Goal: Check status: Check status

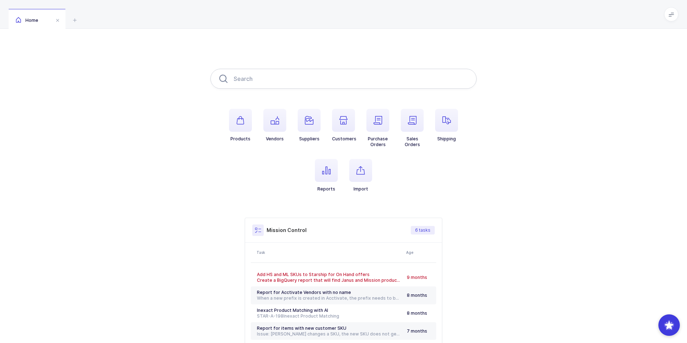
click at [255, 88] on input "text" at bounding box center [343, 79] width 266 height 20
click at [253, 82] on input "text" at bounding box center [343, 79] width 266 height 20
click at [269, 79] on input "text" at bounding box center [343, 79] width 266 height 20
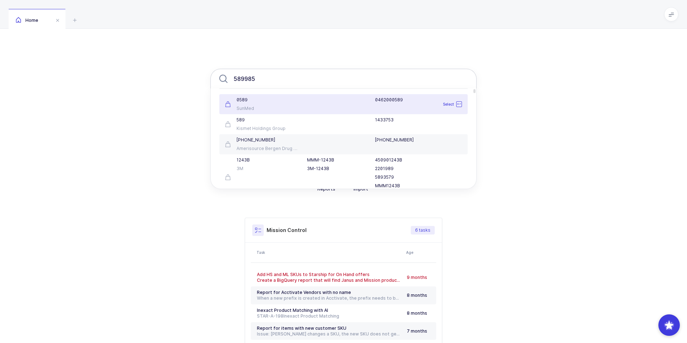
type input "5899850"
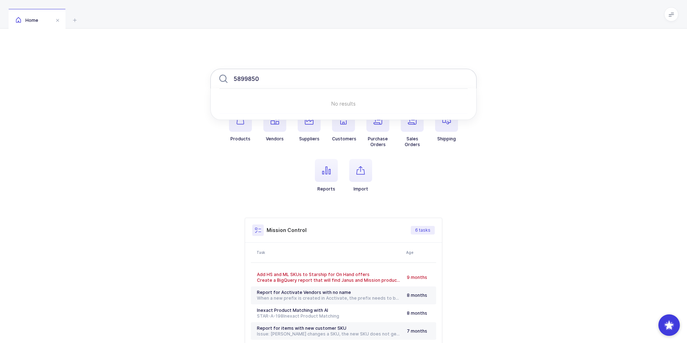
drag, startPoint x: 282, startPoint y: 82, endPoint x: 215, endPoint y: 82, distance: 67.3
click at [215, 82] on input "5899850" at bounding box center [343, 79] width 266 height 20
click at [378, 124] on icon "button" at bounding box center [378, 120] width 9 height 9
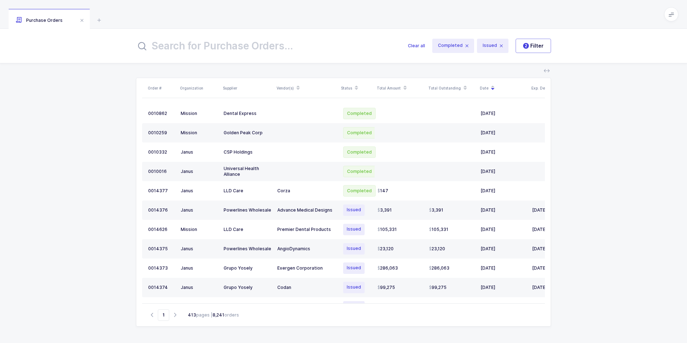
click at [285, 51] on input "text" at bounding box center [267, 45] width 263 height 17
click at [249, 52] on input "text" at bounding box center [267, 45] width 263 height 17
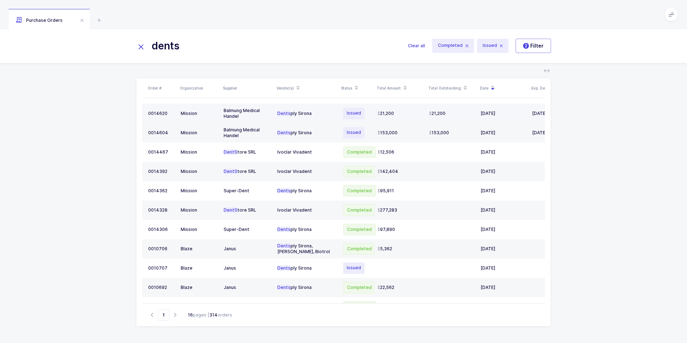
type input "dents"
click at [289, 116] on div "Dents ply Sirona" at bounding box center [306, 114] width 59 height 6
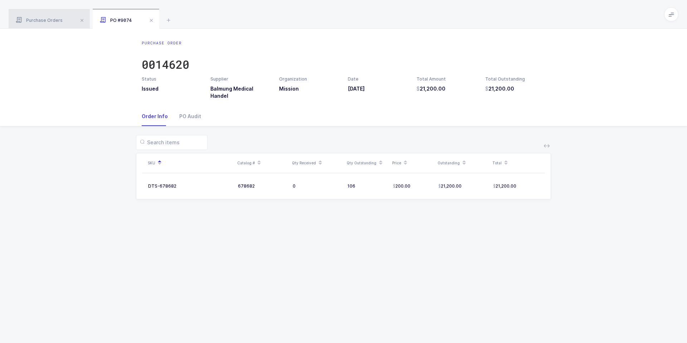
click at [49, 21] on span "Purchase Orders" at bounding box center [39, 20] width 47 height 5
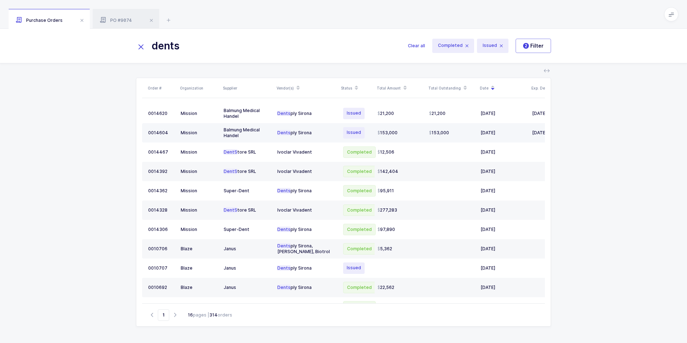
click at [370, 129] on div "Issued" at bounding box center [357, 132] width 30 height 13
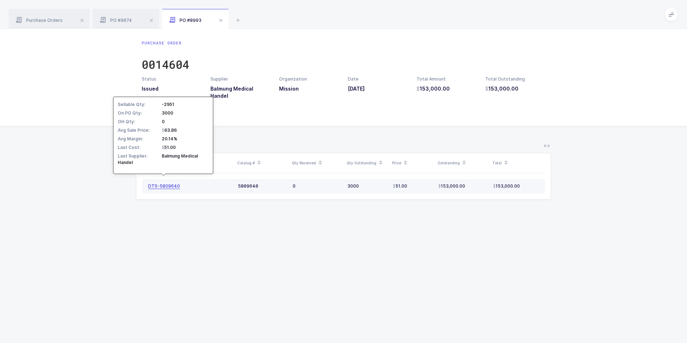
click at [170, 183] on div "DTS-5809640" at bounding box center [164, 186] width 32 height 6
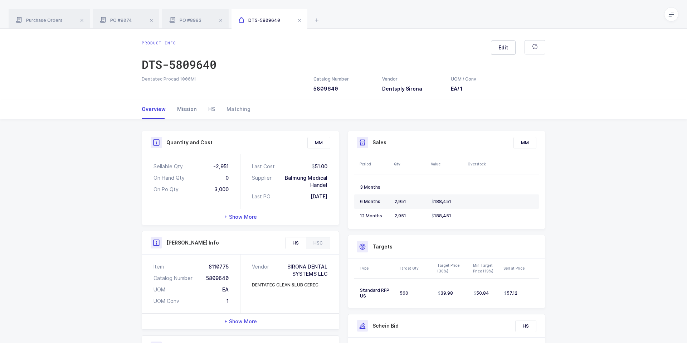
click at [182, 107] on div "Mission" at bounding box center [186, 108] width 31 height 19
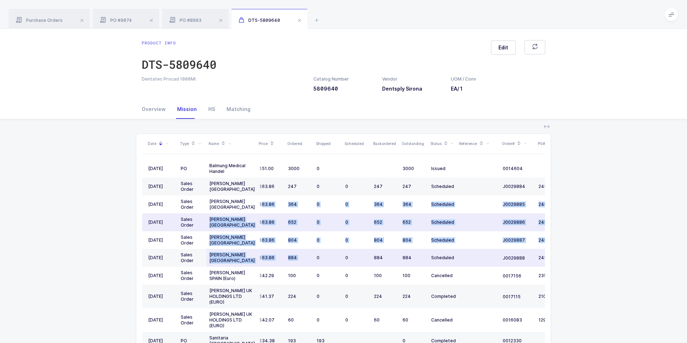
drag, startPoint x: 257, startPoint y: 200, endPoint x: 313, endPoint y: 266, distance: 86.3
click at [314, 266] on tbody "[DATE] PO Balmung Medical Handel 51.00 3000 0 3000 Issued 0014604 [DATE] [DATE]…" at bounding box center [367, 267] width 451 height 214
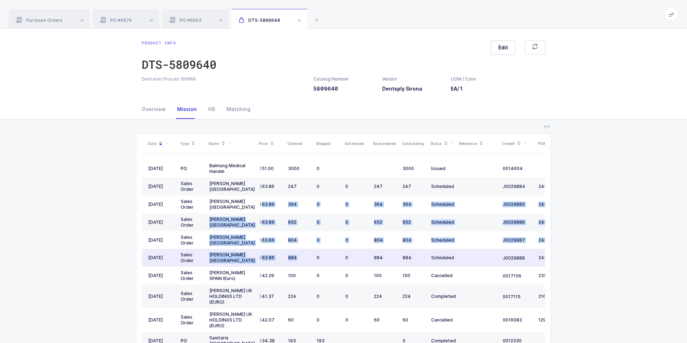
click at [313, 266] on td "884" at bounding box center [299, 258] width 29 height 18
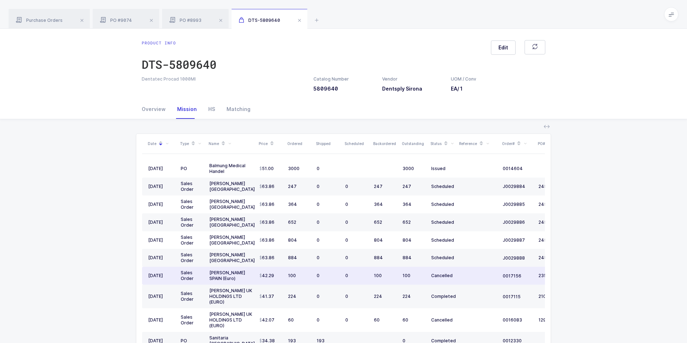
drag, startPoint x: 471, startPoint y: 266, endPoint x: 468, endPoint y: 270, distance: 5.4
click at [468, 270] on tbody "[DATE] PO Balmung Medical Handel 51.00 3000 0 3000 Issued 0014604 [DATE] [DATE]…" at bounding box center [367, 267] width 451 height 214
click at [468, 270] on td at bounding box center [478, 276] width 43 height 18
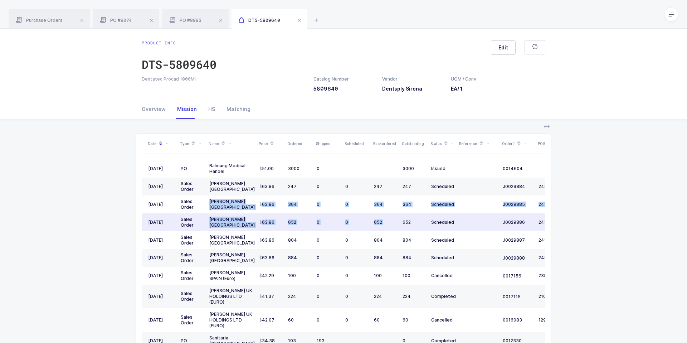
drag, startPoint x: 255, startPoint y: 200, endPoint x: 413, endPoint y: 216, distance: 159.0
click at [413, 216] on tbody "[DATE] PO Balmung Medical Handel 51.00 3000 0 3000 Issued 0014604 [DATE] [DATE]…" at bounding box center [367, 267] width 451 height 214
click at [413, 216] on td "652" at bounding box center [414, 222] width 29 height 18
drag, startPoint x: 475, startPoint y: 231, endPoint x: 283, endPoint y: 219, distance: 192.2
click at [283, 219] on tr "[DATE] Sales Order [PERSON_NAME] [GEOGRAPHIC_DATA] 63.86 652 0 0 652 652 Schedu…" at bounding box center [367, 222] width 451 height 18
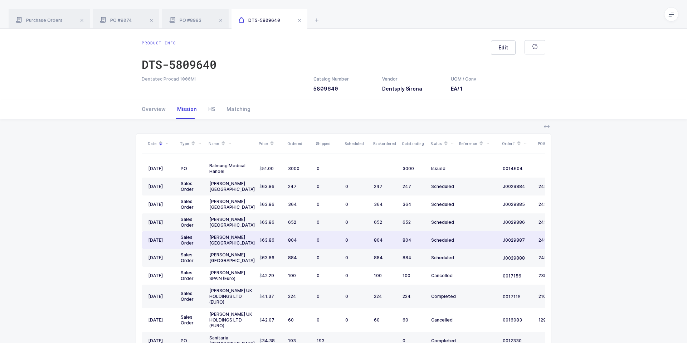
drag, startPoint x: 271, startPoint y: 243, endPoint x: 403, endPoint y: 245, distance: 132.1
click at [403, 245] on tr "[DATE] Sales Order [PERSON_NAME] [GEOGRAPHIC_DATA] 63.86 804 0 0 804 804 Schedu…" at bounding box center [367, 240] width 451 height 18
drag, startPoint x: 403, startPoint y: 245, endPoint x: 272, endPoint y: 233, distance: 131.6
click at [272, 233] on tr "[DATE] Sales Order [PERSON_NAME] [GEOGRAPHIC_DATA] 63.86 804 0 0 804 804 Schedu…" at bounding box center [367, 240] width 451 height 18
click at [272, 233] on td "63.86" at bounding box center [271, 240] width 29 height 18
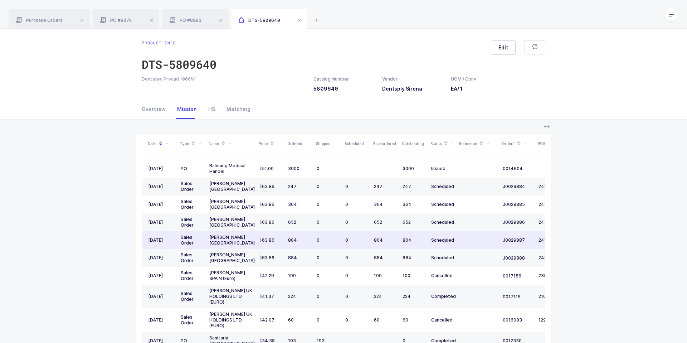
click at [434, 234] on td "Scheduled" at bounding box center [442, 240] width 29 height 18
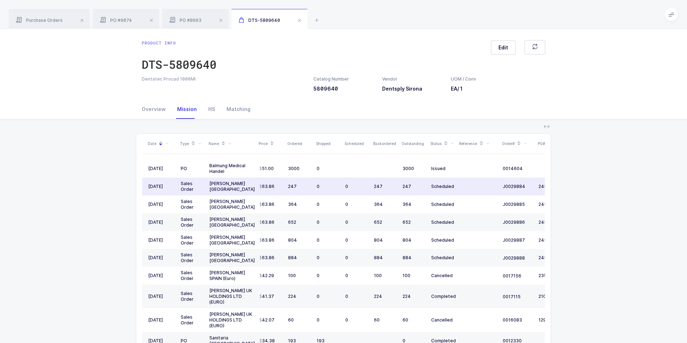
scroll to position [0, 48]
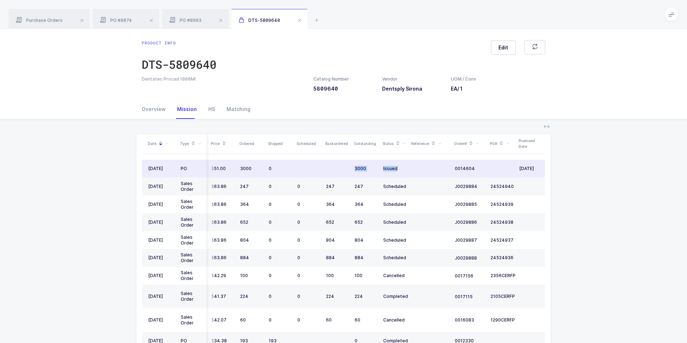
drag, startPoint x: 346, startPoint y: 169, endPoint x: 396, endPoint y: 169, distance: 49.4
click at [396, 169] on tr "[DATE] PO Balmung Medical Handel 51.00 3000 0 3000 Issued 0014604 [DATE]" at bounding box center [319, 169] width 451 height 18
click at [396, 169] on div "Issued" at bounding box center [394, 169] width 23 height 6
drag, startPoint x: 400, startPoint y: 170, endPoint x: 349, endPoint y: 166, distance: 51.3
click at [349, 166] on tr "[DATE] PO Balmung Medical Handel 51.00 3000 0 3000 Issued 0014604 [DATE]" at bounding box center [319, 169] width 451 height 18
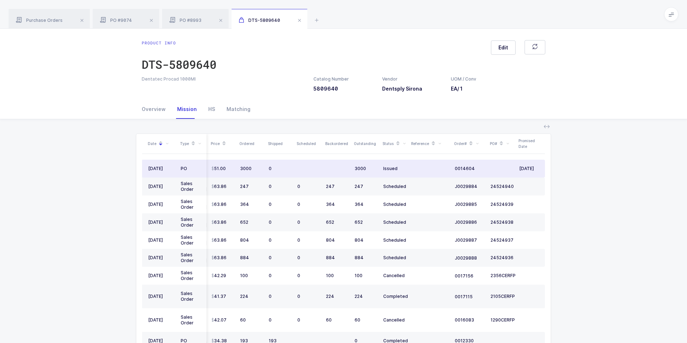
click at [349, 166] on td at bounding box center [337, 169] width 29 height 18
drag, startPoint x: 349, startPoint y: 166, endPoint x: 400, endPoint y: 166, distance: 51.2
click at [401, 167] on tr "[DATE] PO Balmung Medical Handel 51.00 3000 0 3000 Issued 0014604 [DATE]" at bounding box center [319, 169] width 451 height 18
click at [400, 166] on div "Issued" at bounding box center [394, 169] width 23 height 6
drag, startPoint x: 400, startPoint y: 166, endPoint x: 386, endPoint y: 167, distance: 14.3
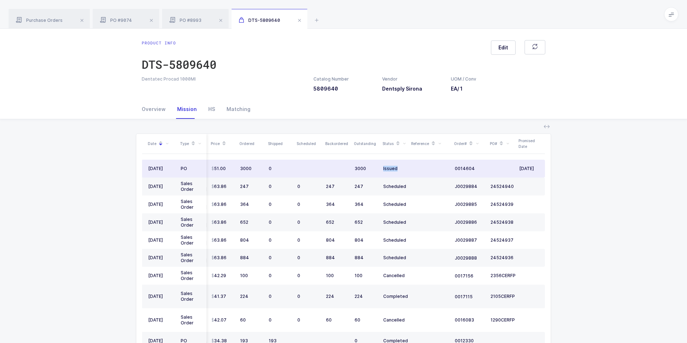
click at [387, 167] on div "Issued" at bounding box center [394, 169] width 23 height 6
click at [386, 167] on div "Issued" at bounding box center [394, 169] width 23 height 6
click at [355, 167] on div "3000" at bounding box center [366, 169] width 23 height 6
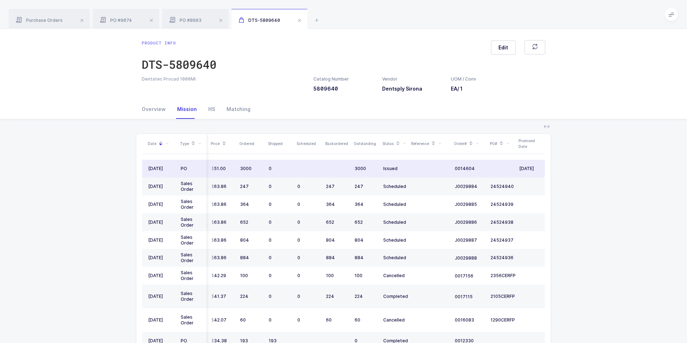
click at [272, 169] on div "0" at bounding box center [280, 169] width 23 height 6
click at [278, 171] on div "0" at bounding box center [280, 169] width 23 height 6
click at [245, 169] on div "3000" at bounding box center [251, 169] width 23 height 6
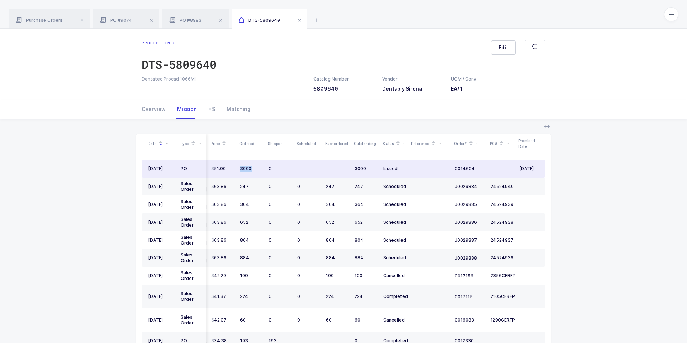
click at [245, 169] on div "3000" at bounding box center [251, 169] width 23 height 6
click at [265, 170] on td "3000" at bounding box center [251, 169] width 29 height 18
click at [269, 170] on div "0" at bounding box center [280, 169] width 23 height 6
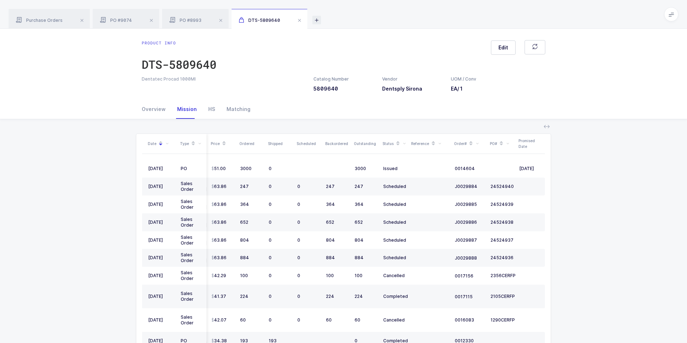
click at [313, 20] on icon at bounding box center [316, 20] width 9 height 9
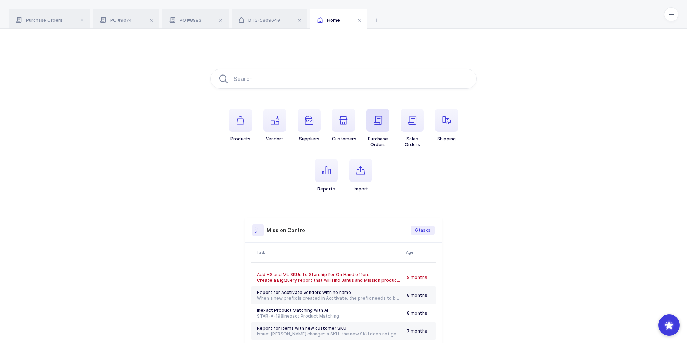
click at [389, 124] on span "button" at bounding box center [377, 120] width 23 height 23
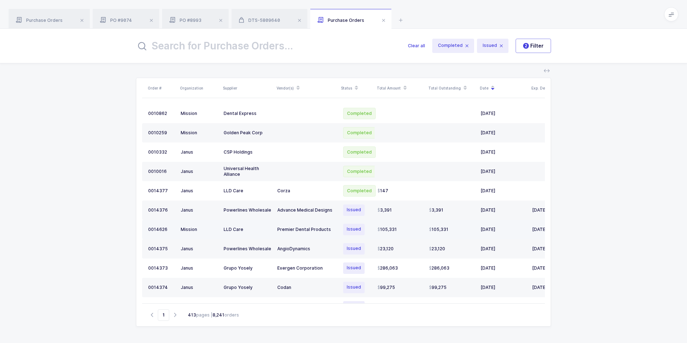
click at [296, 228] on div "Premier Dental Products" at bounding box center [306, 230] width 59 height 6
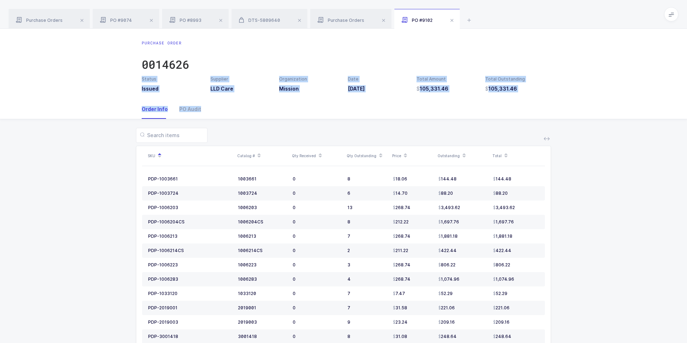
drag, startPoint x: 396, startPoint y: 130, endPoint x: 398, endPoint y: 60, distance: 69.8
click at [398, 60] on div "Purchase Order 0014626" at bounding box center [344, 58] width 404 height 36
drag, startPoint x: 398, startPoint y: 60, endPoint x: 396, endPoint y: 126, distance: 65.9
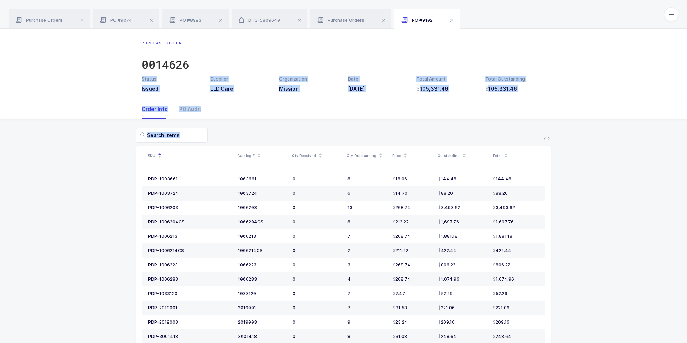
drag, startPoint x: 396, startPoint y: 126, endPoint x: 396, endPoint y: 51, distance: 75.2
click at [396, 51] on div "Purchase Order 0014626" at bounding box center [344, 58] width 404 height 36
drag, startPoint x: 396, startPoint y: 51, endPoint x: 390, endPoint y: 123, distance: 72.2
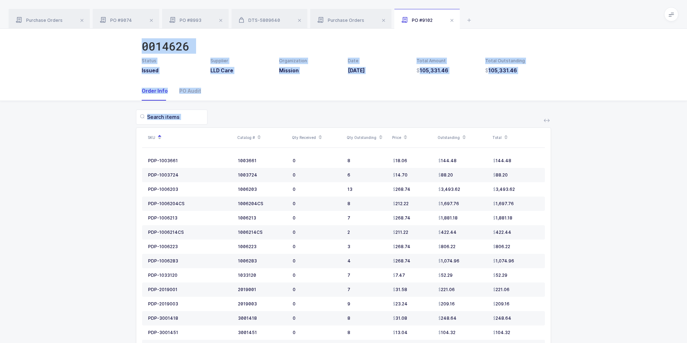
drag, startPoint x: 427, startPoint y: 44, endPoint x: 578, endPoint y: 342, distance: 334.0
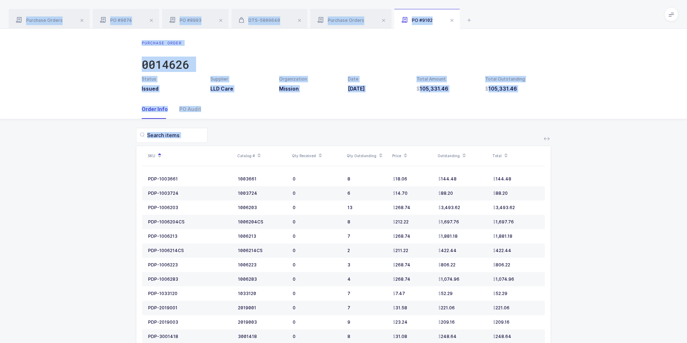
drag, startPoint x: 568, startPoint y: 314, endPoint x: 530, endPoint y: 13, distance: 302.9
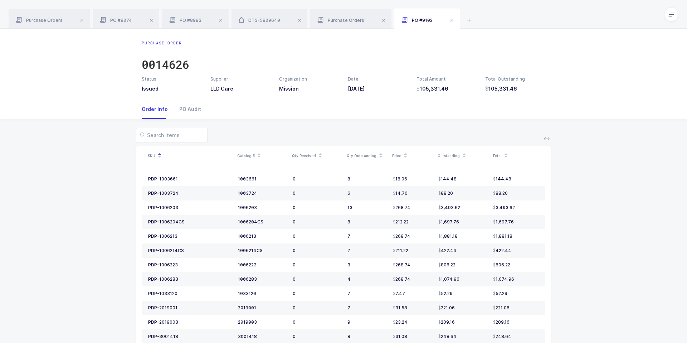
click at [530, 13] on div "Purchase Orders PO #9074 PO #8993 DTS-5809640 Purchase Orders PO #9102" at bounding box center [343, 14] width 687 height 29
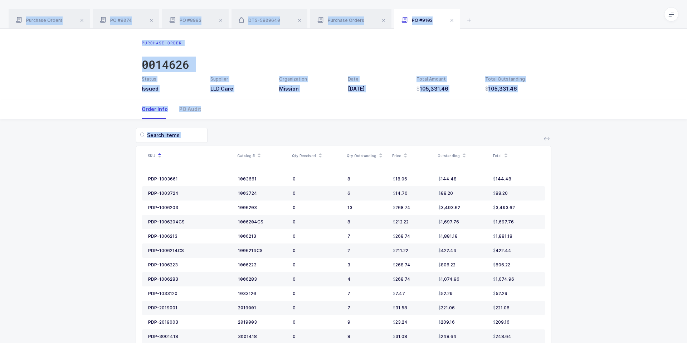
drag, startPoint x: 530, startPoint y: 14, endPoint x: 598, endPoint y: 234, distance: 230.5
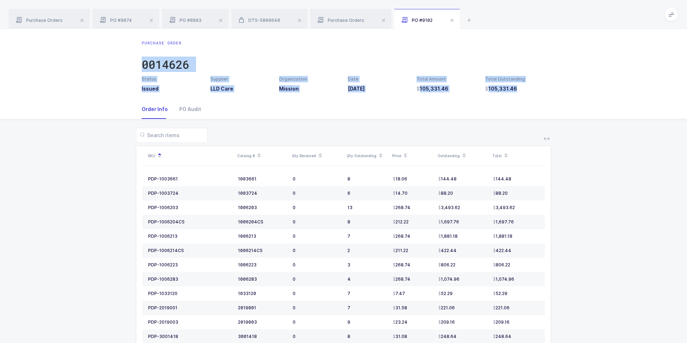
drag, startPoint x: 486, startPoint y: 50, endPoint x: 528, endPoint y: 93, distance: 59.7
click at [528, 93] on div "Purchase Order 0014626 Status Issued Supplier LLD Care Organization Mission Dat…" at bounding box center [343, 64] width 687 height 71
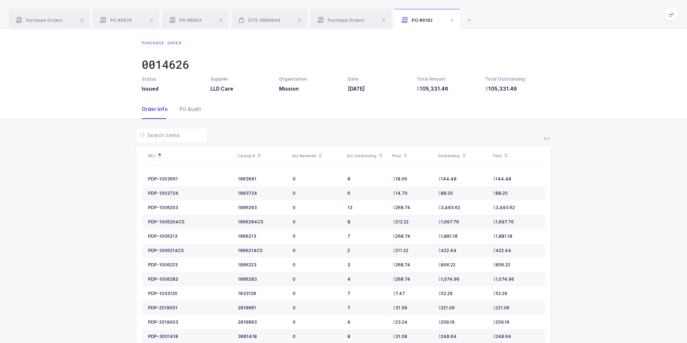
click at [528, 93] on div "Purchase Order 0014626 Status Issued Supplier LLD Care Organization Mission Dat…" at bounding box center [343, 64] width 687 height 71
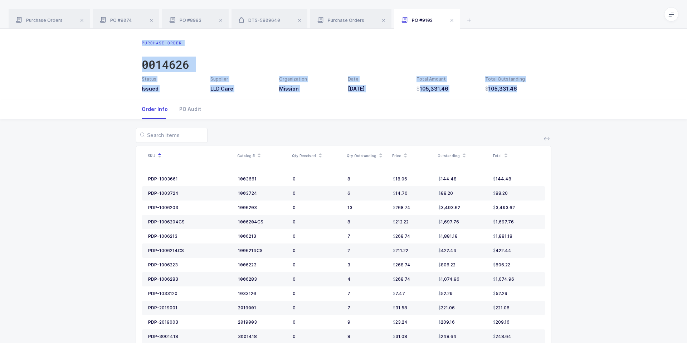
drag, startPoint x: 528, startPoint y: 93, endPoint x: 501, endPoint y: 37, distance: 62.4
click at [501, 37] on div "Purchase Order 0014626 Status Issued Supplier LLD Care Organization Mission Dat…" at bounding box center [343, 64] width 687 height 71
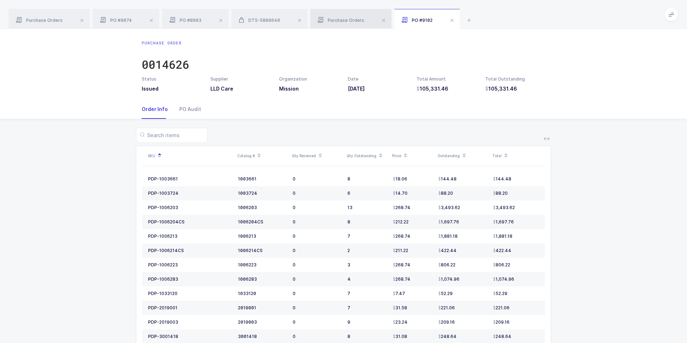
click at [341, 24] on div "Purchase Orders" at bounding box center [350, 19] width 81 height 20
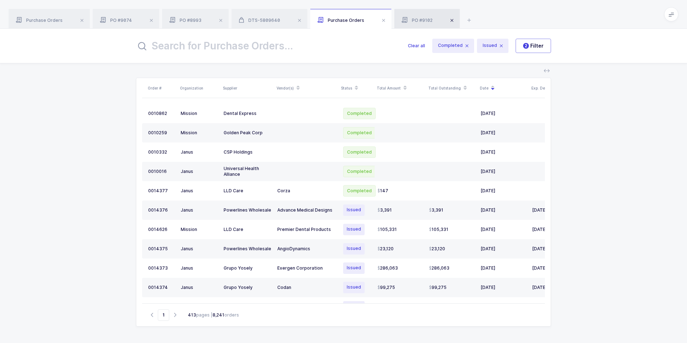
click at [448, 21] on span at bounding box center [452, 20] width 9 height 9
click at [256, 24] on div "DTS-5809640" at bounding box center [270, 19] width 76 height 20
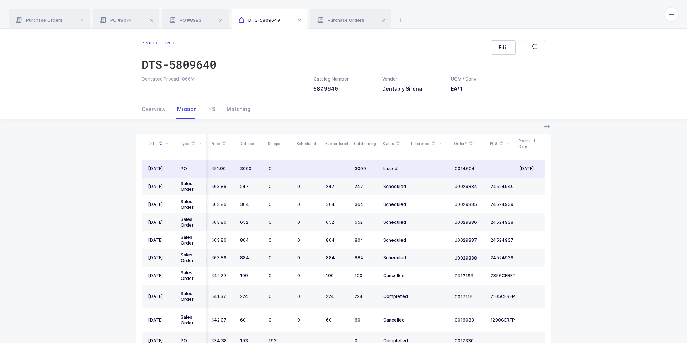
click at [424, 170] on td at bounding box center [430, 169] width 43 height 18
